Goal: Task Accomplishment & Management: Manage account settings

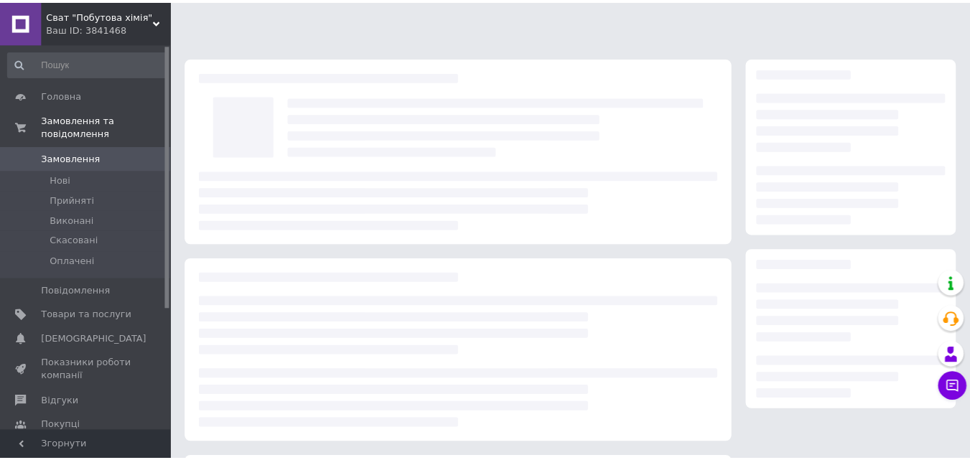
scroll to position [134, 0]
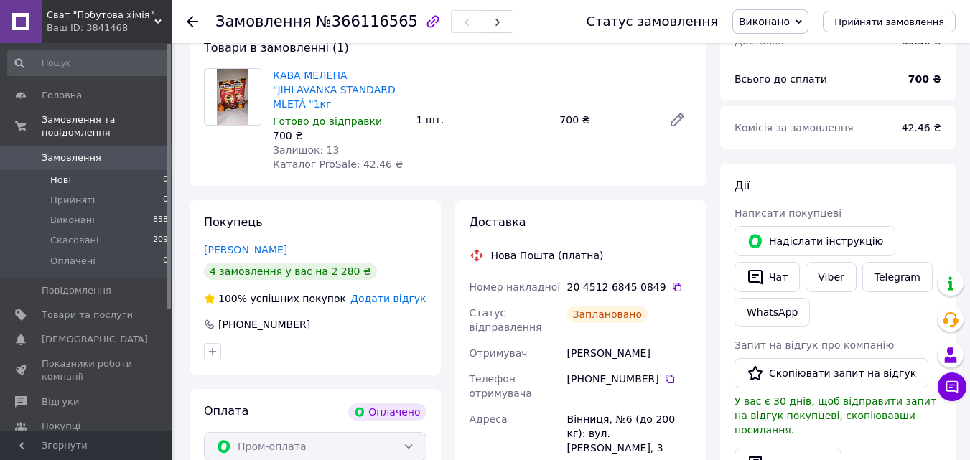
click at [90, 170] on li "Нові 0" at bounding box center [88, 180] width 177 height 20
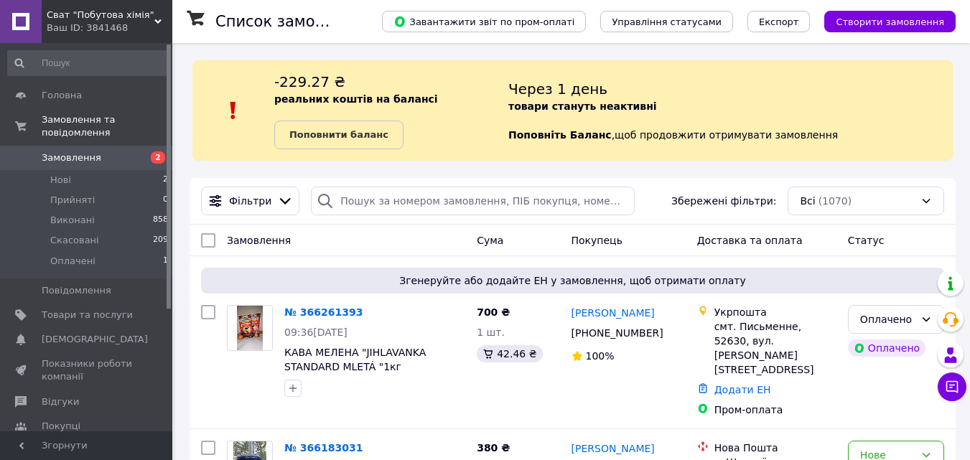
scroll to position [121, 0]
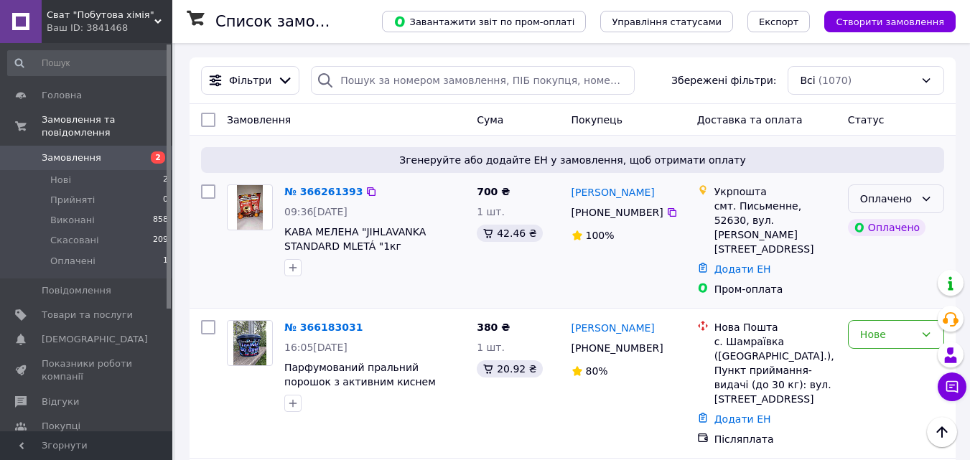
click at [869, 202] on div "Оплачено" at bounding box center [887, 199] width 55 height 16
click at [879, 228] on li "Прийнято" at bounding box center [895, 231] width 95 height 26
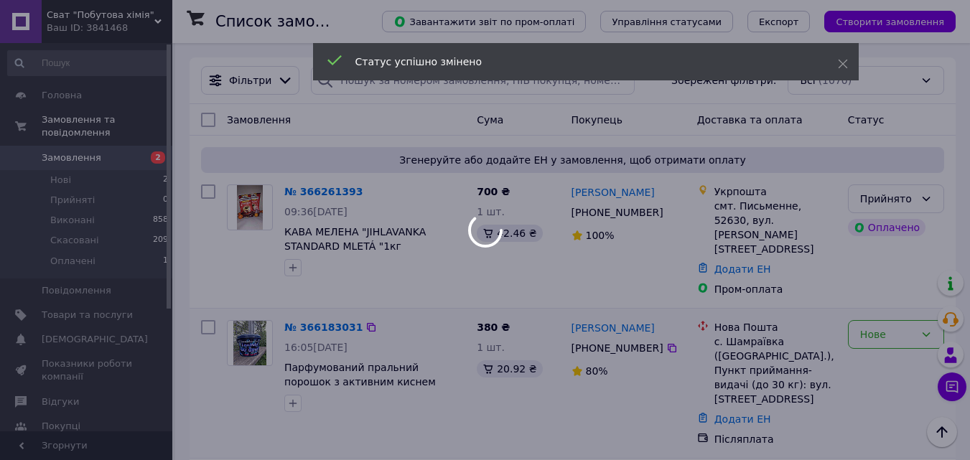
click at [864, 316] on div at bounding box center [485, 230] width 970 height 460
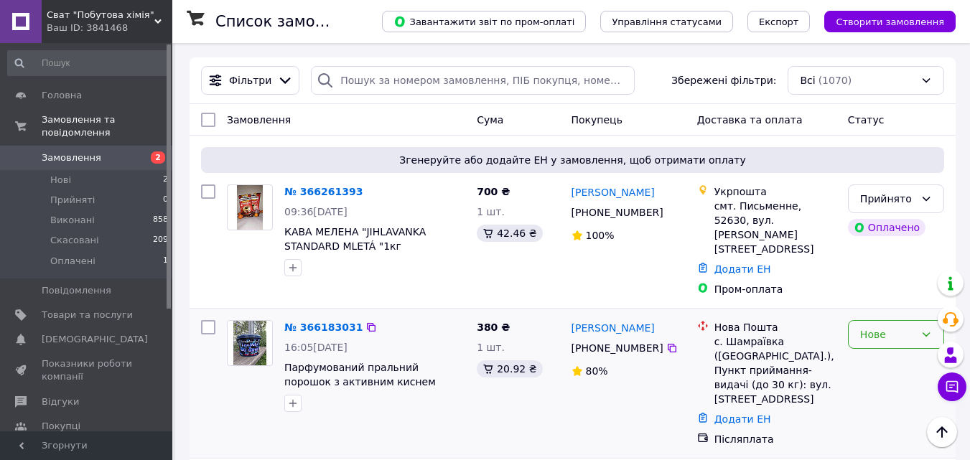
click at [864, 327] on div "Нове" at bounding box center [887, 335] width 55 height 16
click at [880, 343] on li "Прийнято" at bounding box center [895, 346] width 95 height 26
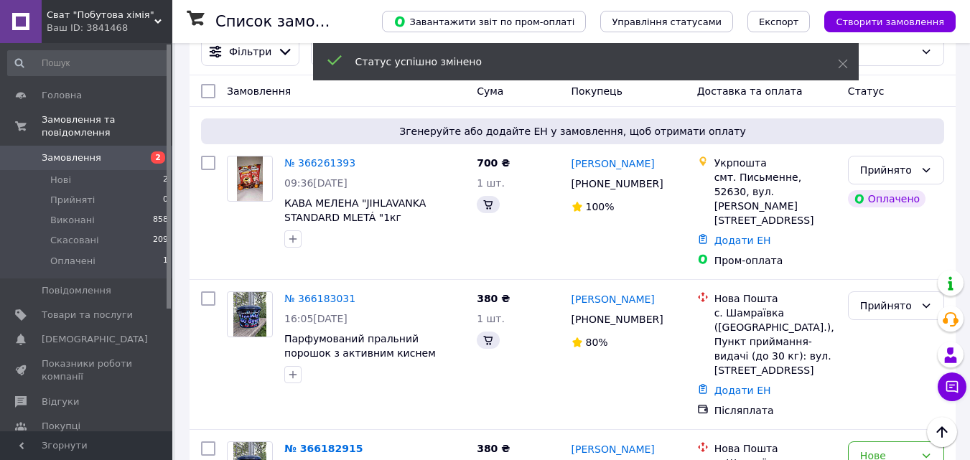
scroll to position [332, 0]
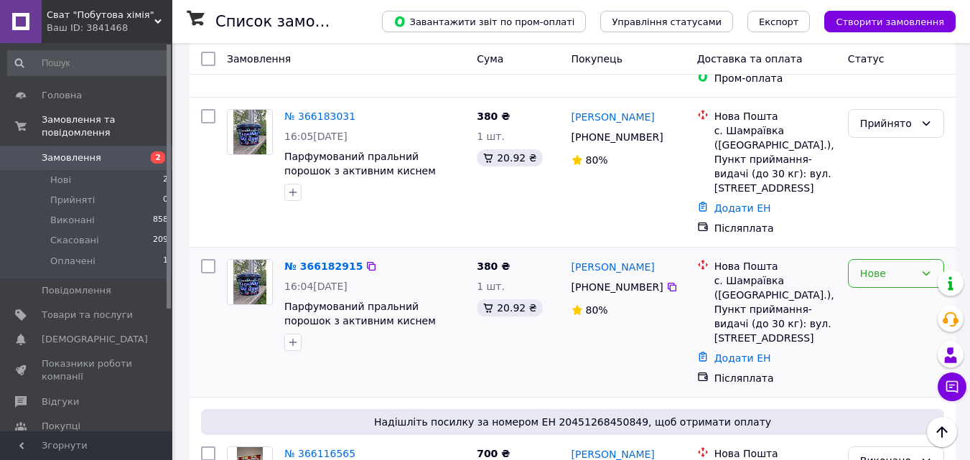
click at [879, 259] on div "Нове" at bounding box center [896, 273] width 96 height 29
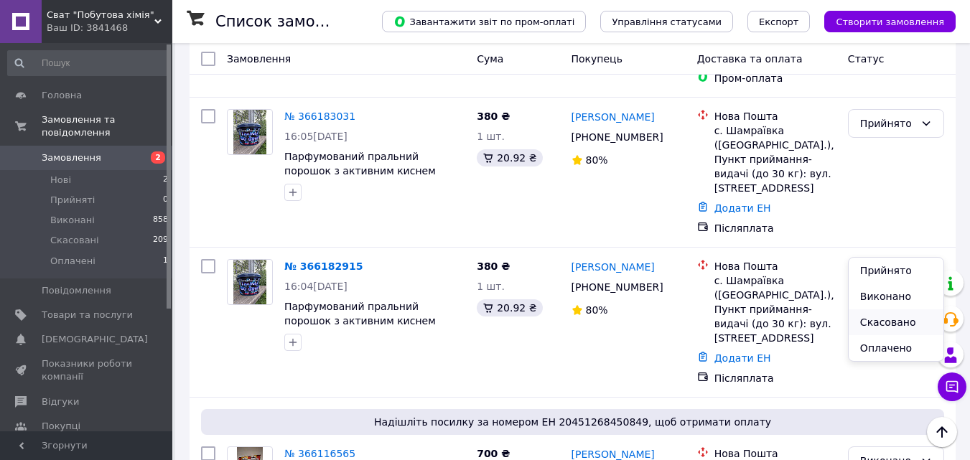
click at [887, 317] on li "Скасовано" at bounding box center [895, 322] width 95 height 26
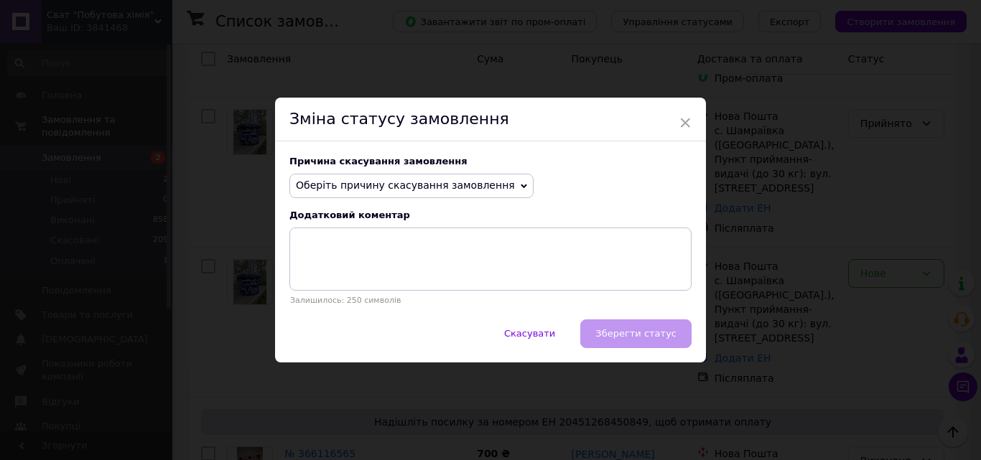
click at [411, 184] on span "Оберіть причину скасування замовлення" at bounding box center [405, 184] width 219 height 11
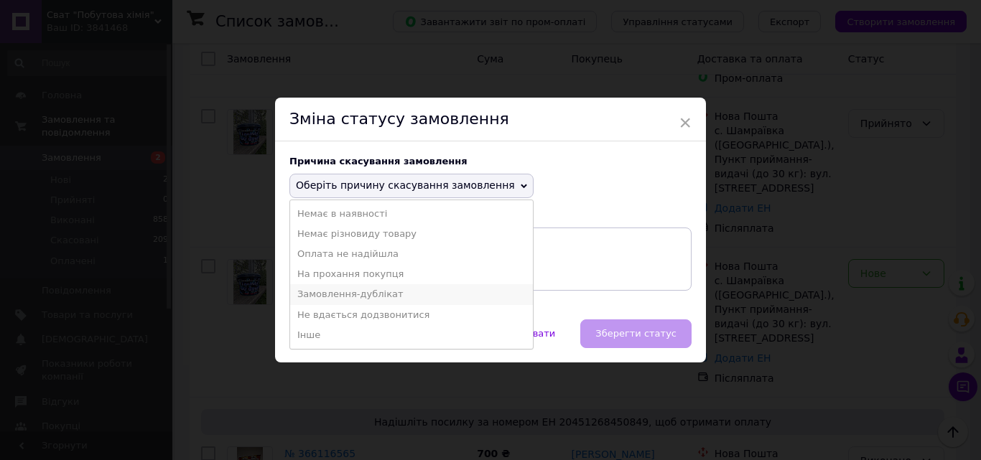
click at [348, 293] on li "Замовлення-дублікат" at bounding box center [411, 294] width 243 height 20
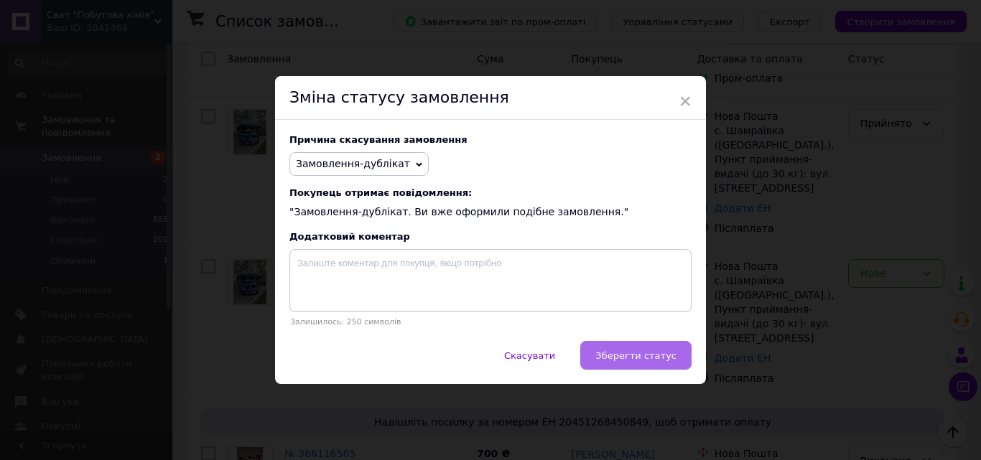
click at [640, 345] on button "Зберегти статус" at bounding box center [635, 355] width 111 height 29
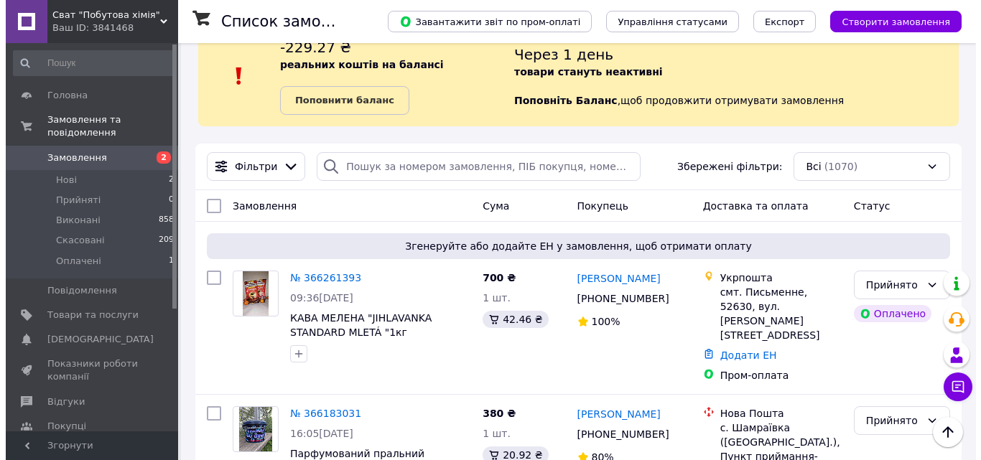
scroll to position [0, 0]
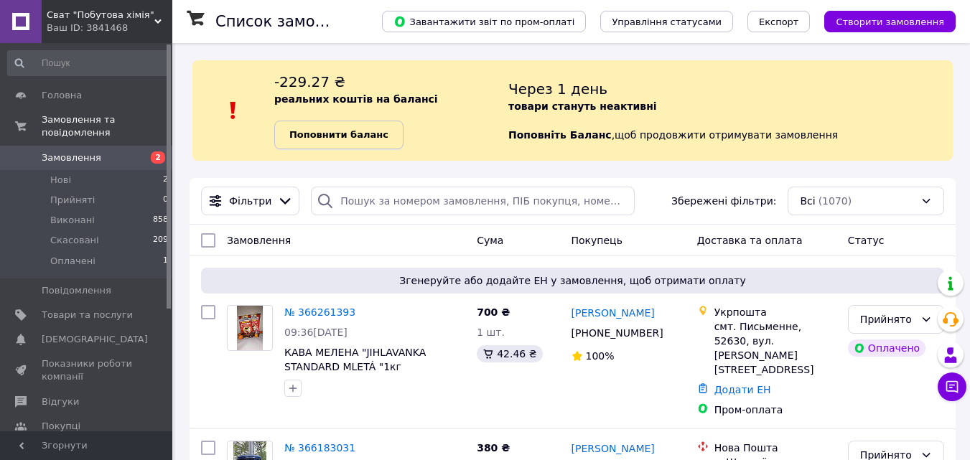
click at [357, 143] on link "Поповнити баланс" at bounding box center [338, 135] width 129 height 29
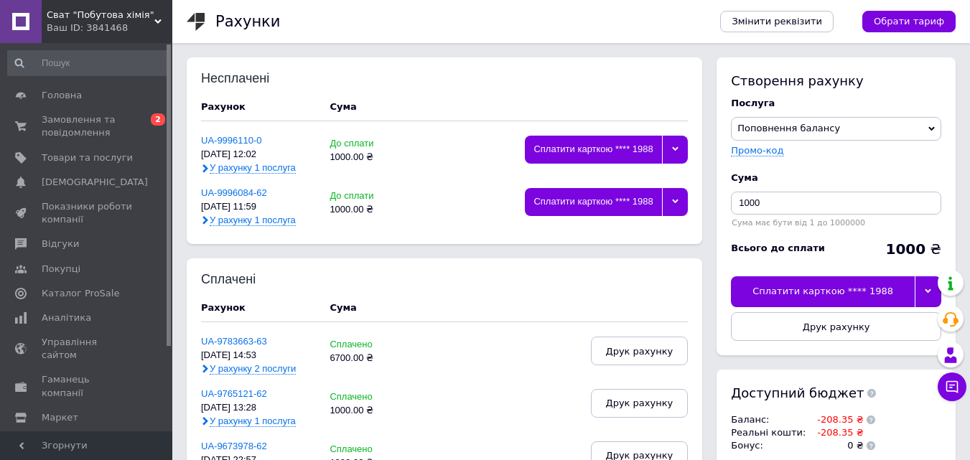
click at [664, 199] on div at bounding box center [675, 202] width 26 height 28
click at [923, 290] on div at bounding box center [928, 291] width 27 height 30
click at [899, 319] on div "Сплатити іншою карткою" at bounding box center [836, 324] width 195 height 13
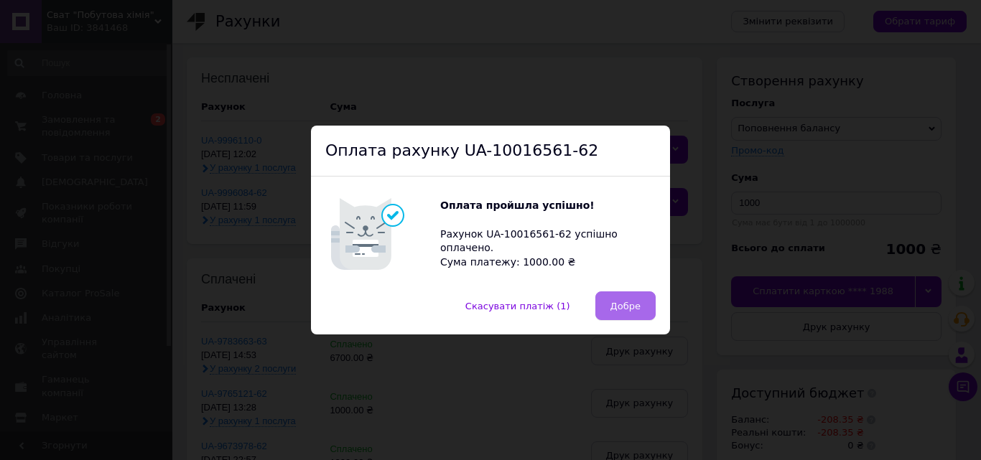
click at [626, 310] on span "Добре" at bounding box center [625, 306] width 30 height 11
